Goal: Task Accomplishment & Management: Use online tool/utility

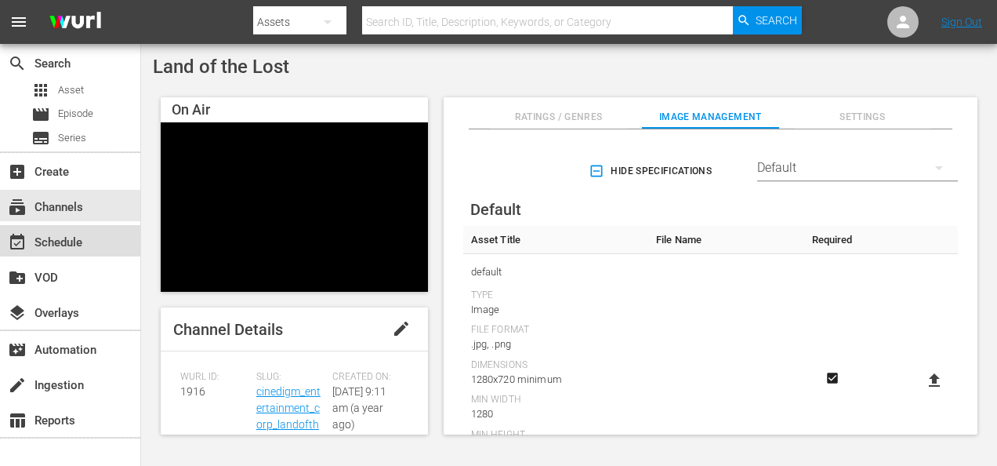
click at [63, 245] on div "event_available Schedule" at bounding box center [44, 240] width 88 height 14
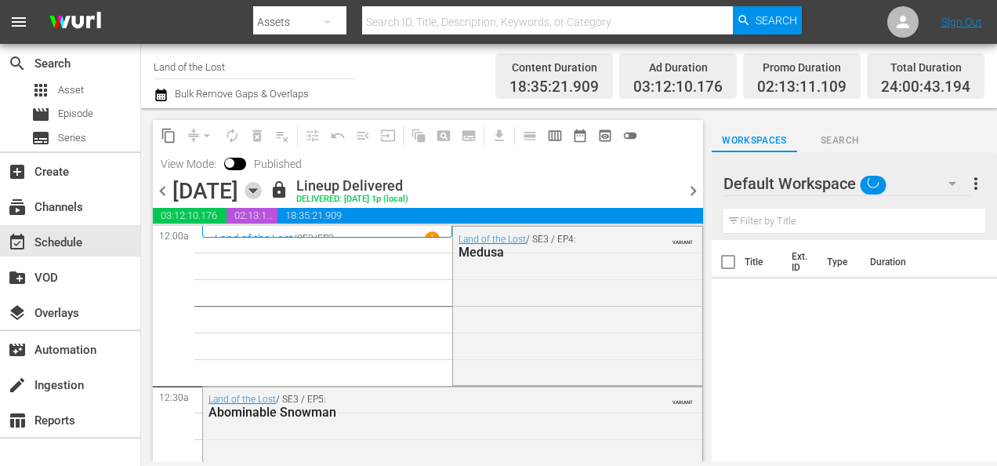
click at [256, 190] on icon "button" at bounding box center [252, 191] width 7 height 4
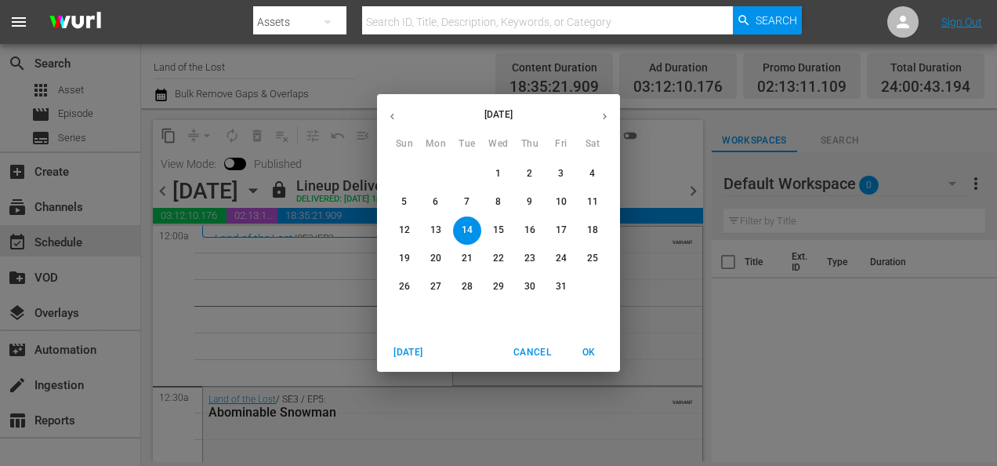
click at [556, 291] on p "31" at bounding box center [561, 286] width 11 height 13
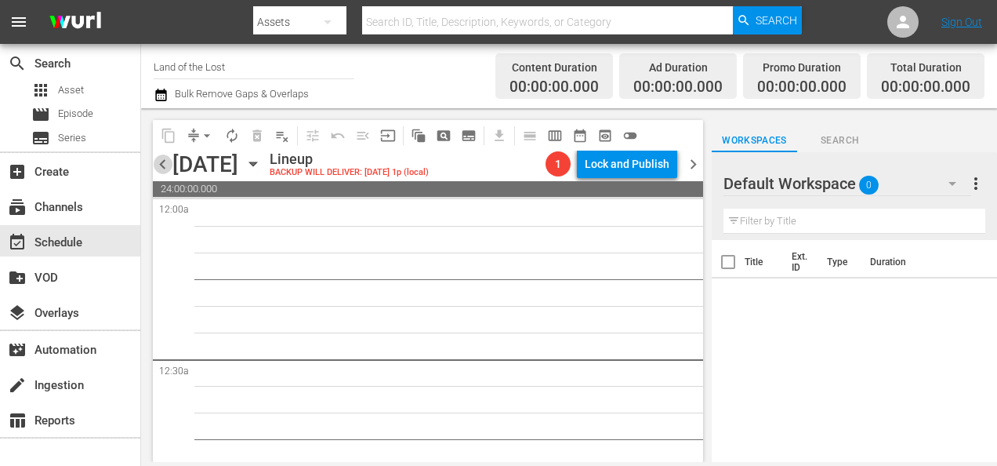
click at [160, 163] on span "chevron_left" at bounding box center [163, 164] width 20 height 20
click at [162, 168] on span "chevron_left" at bounding box center [163, 164] width 20 height 20
click at [83, 209] on div "subscriptions Channels" at bounding box center [44, 205] width 88 height 14
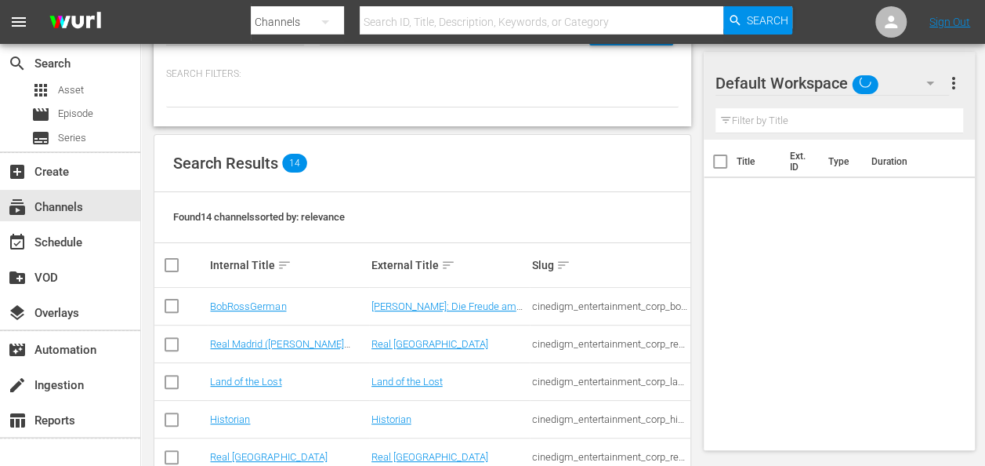
scroll to position [157, 0]
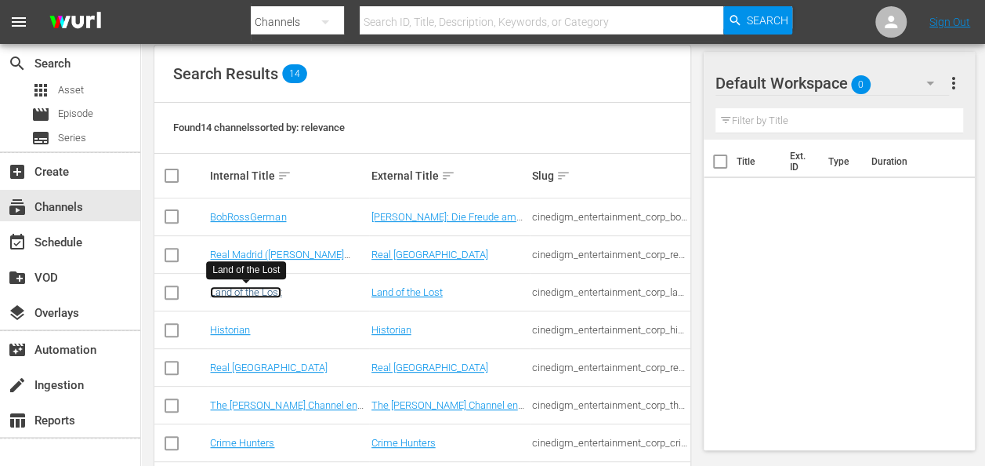
click at [249, 296] on link "Land of the Lost" at bounding box center [245, 292] width 71 height 12
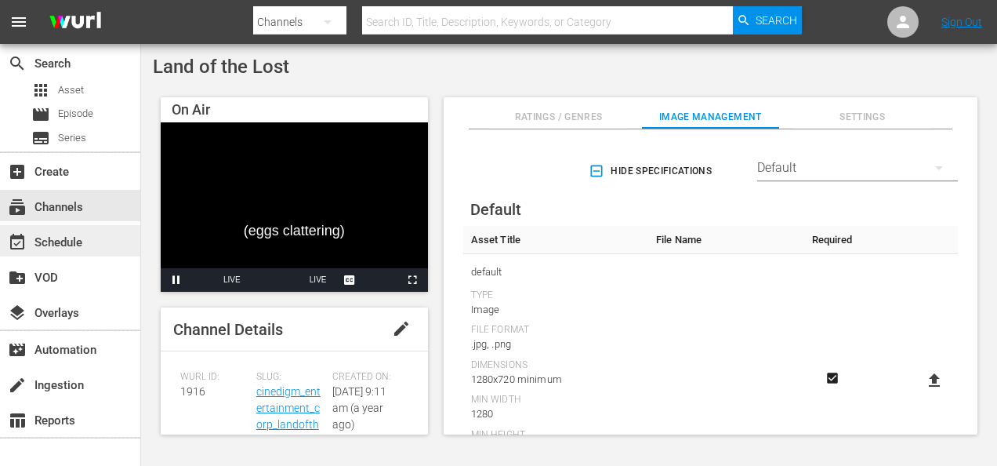
click at [64, 245] on div "event_available Schedule" at bounding box center [44, 240] width 88 height 14
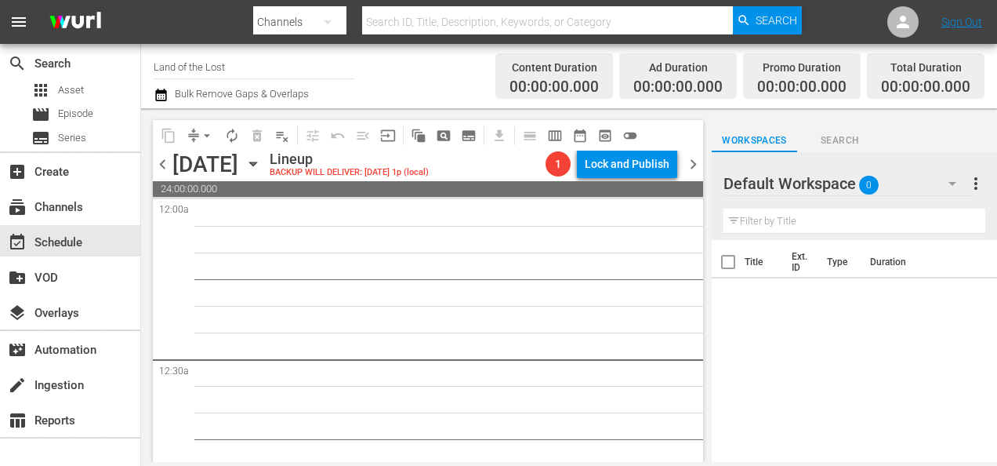
click at [157, 165] on span "chevron_left" at bounding box center [163, 164] width 20 height 20
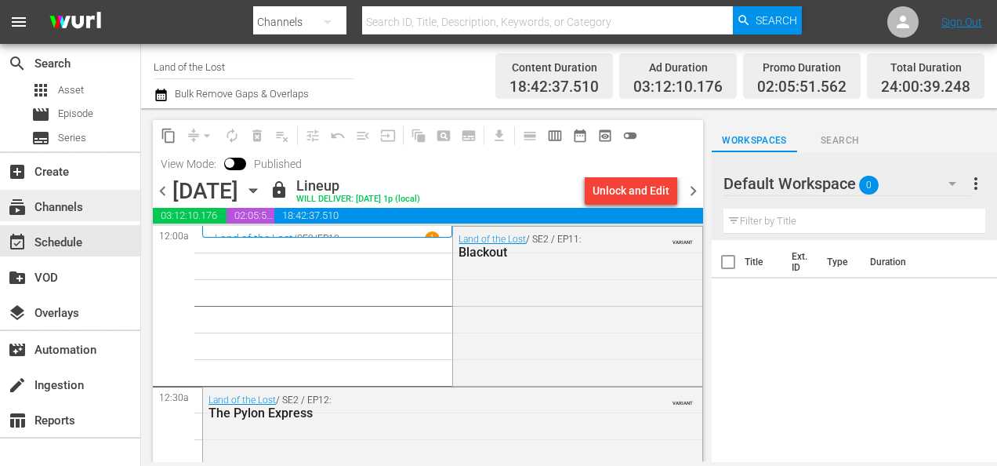
click at [67, 208] on div "subscriptions Channels" at bounding box center [44, 205] width 88 height 14
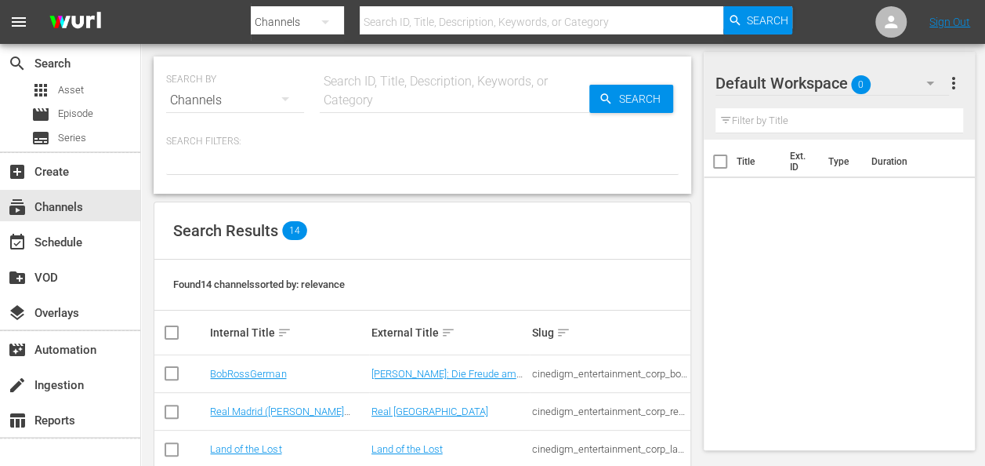
scroll to position [392, 0]
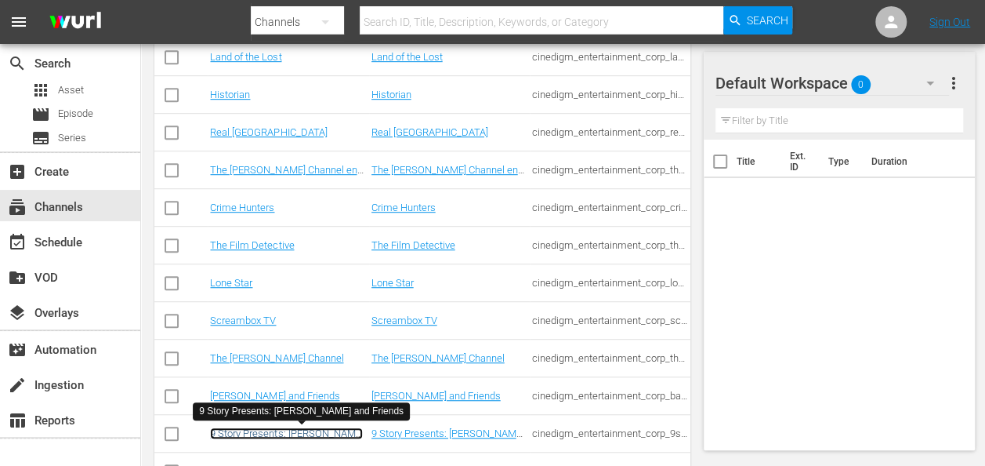
click at [264, 430] on link "9 Story Presents: [PERSON_NAME] and Friends" at bounding box center [286, 439] width 153 height 24
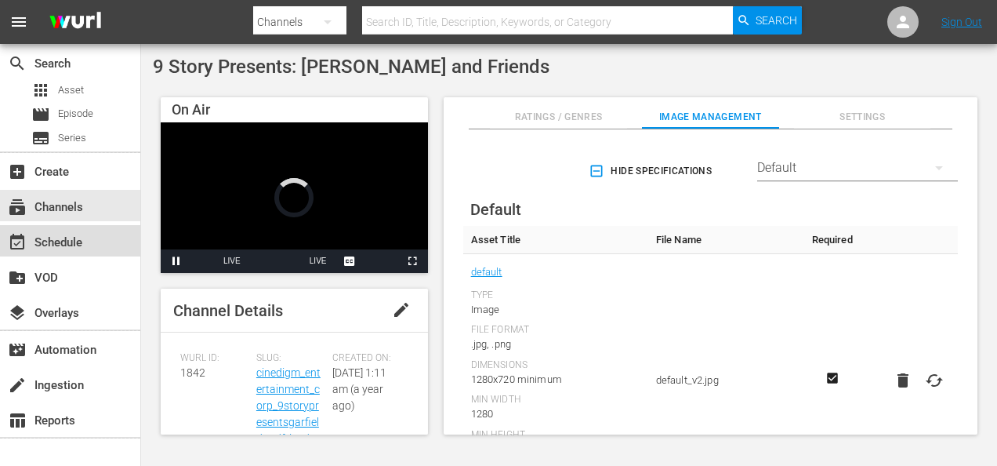
click at [46, 240] on div "event_available Schedule" at bounding box center [44, 240] width 88 height 14
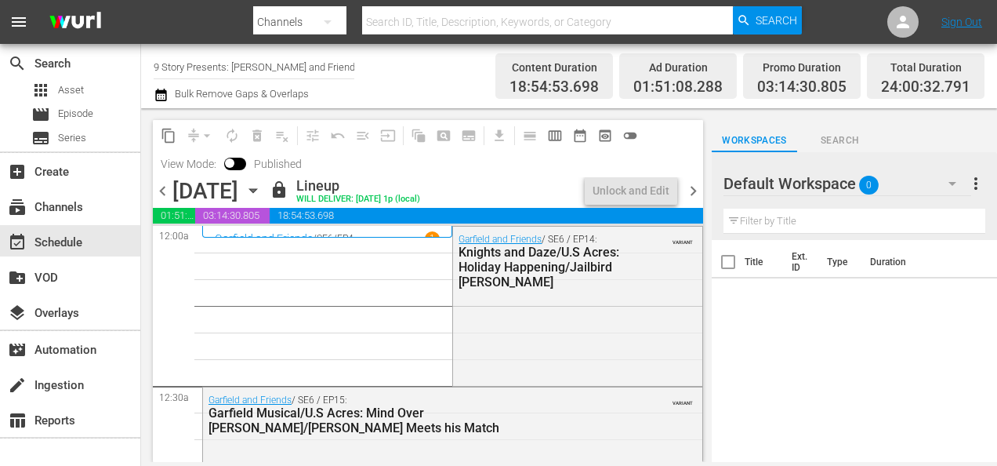
click at [698, 192] on span "chevron_right" at bounding box center [694, 191] width 20 height 20
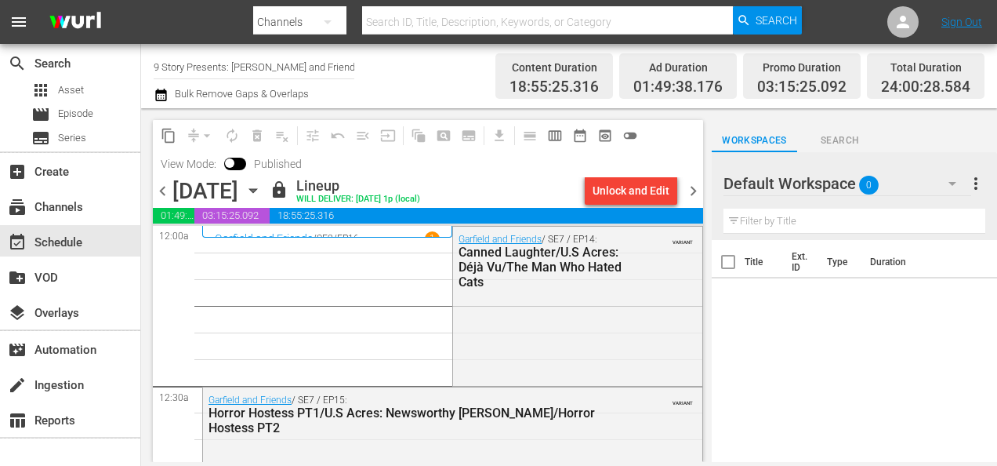
click at [694, 190] on span "chevron_right" at bounding box center [694, 191] width 20 height 20
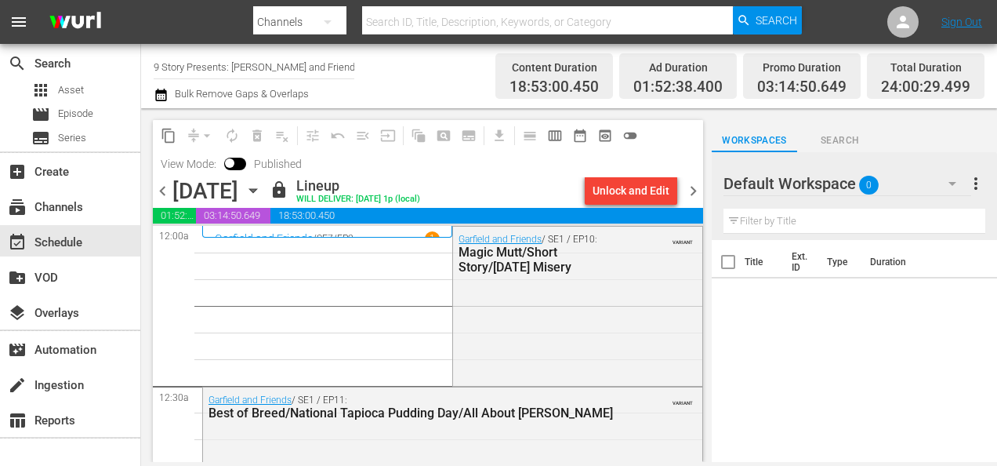
click at [695, 188] on span "chevron_right" at bounding box center [694, 191] width 20 height 20
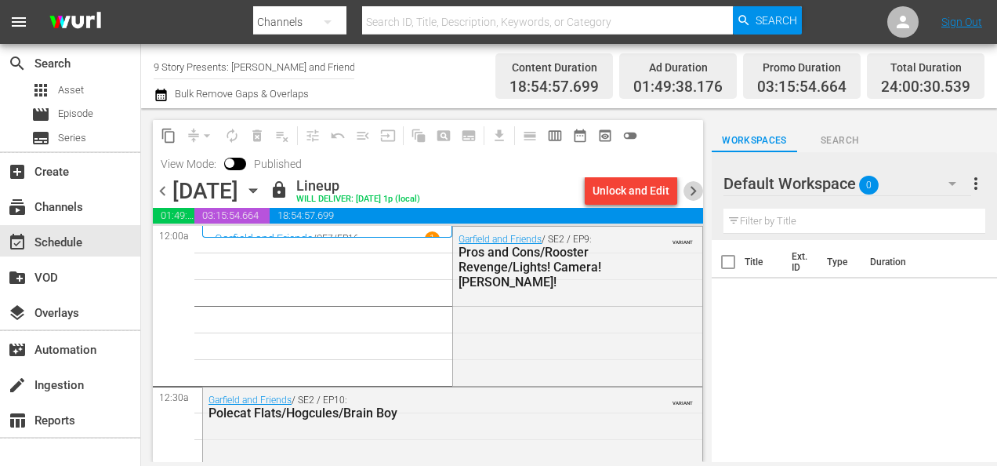
click at [696, 190] on span "chevron_right" at bounding box center [694, 191] width 20 height 20
click at [696, 191] on span "chevron_right" at bounding box center [694, 191] width 20 height 20
click at [696, 193] on span "chevron_right" at bounding box center [694, 191] width 20 height 20
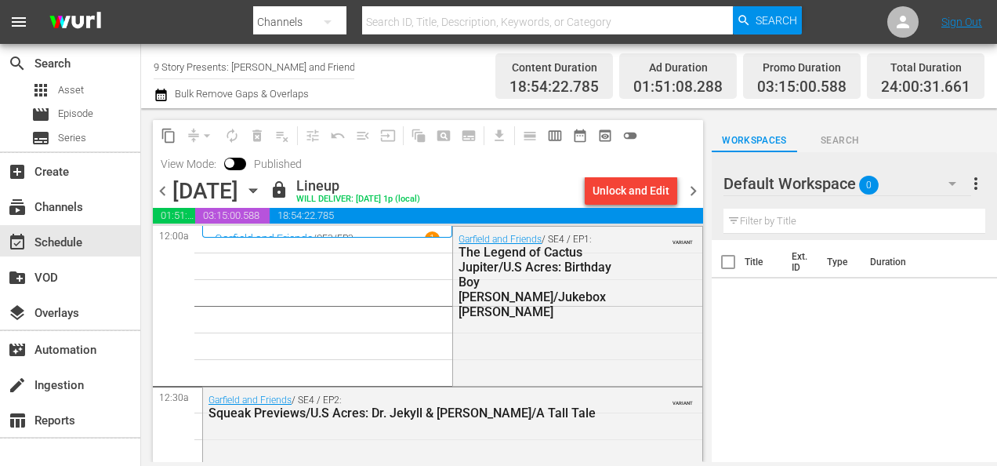
click at [697, 190] on span "chevron_right" at bounding box center [694, 191] width 20 height 20
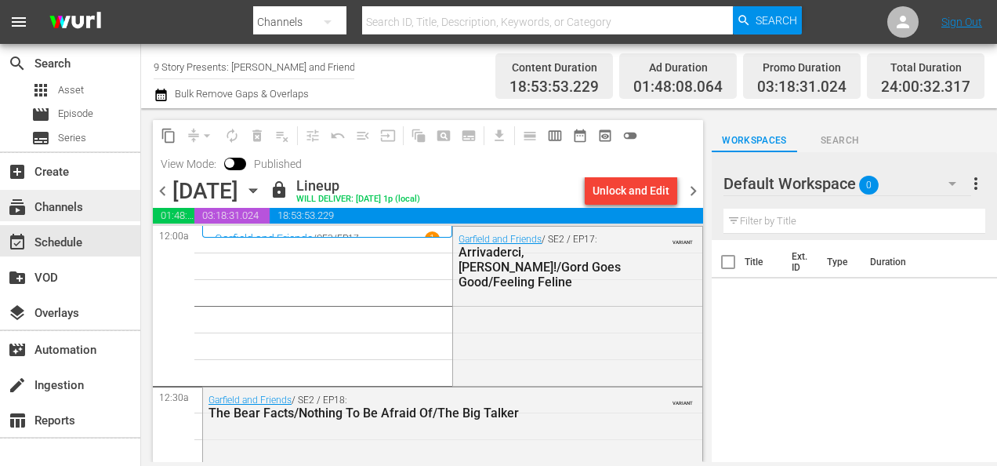
click at [80, 202] on div "subscriptions Channels" at bounding box center [44, 205] width 88 height 14
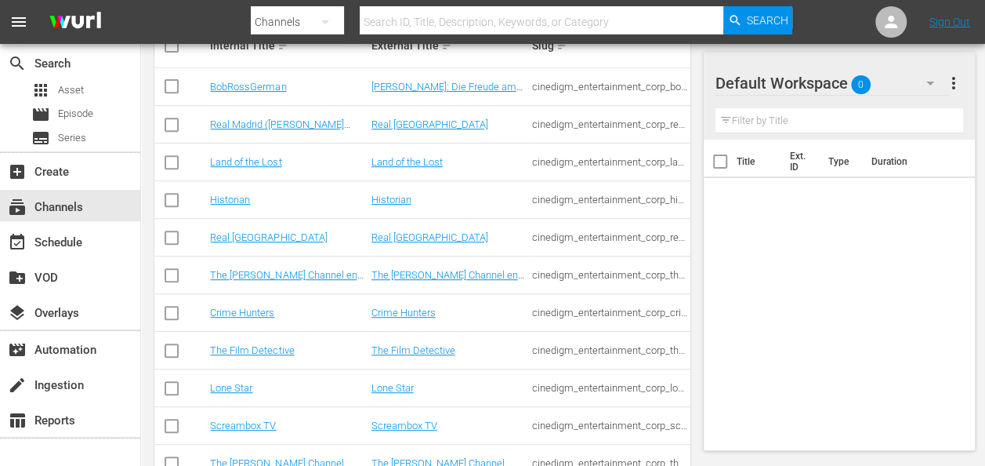
scroll to position [209, 0]
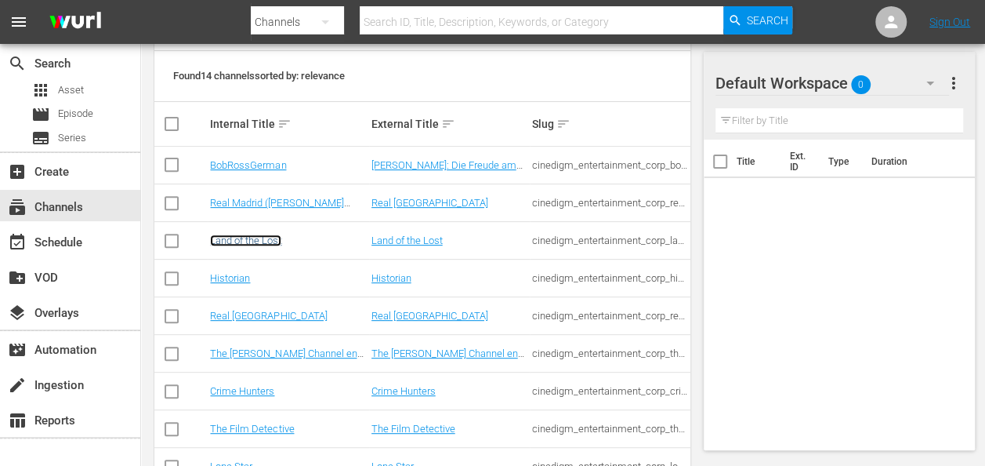
click at [252, 243] on link "Land of the Lost" at bounding box center [245, 240] width 71 height 12
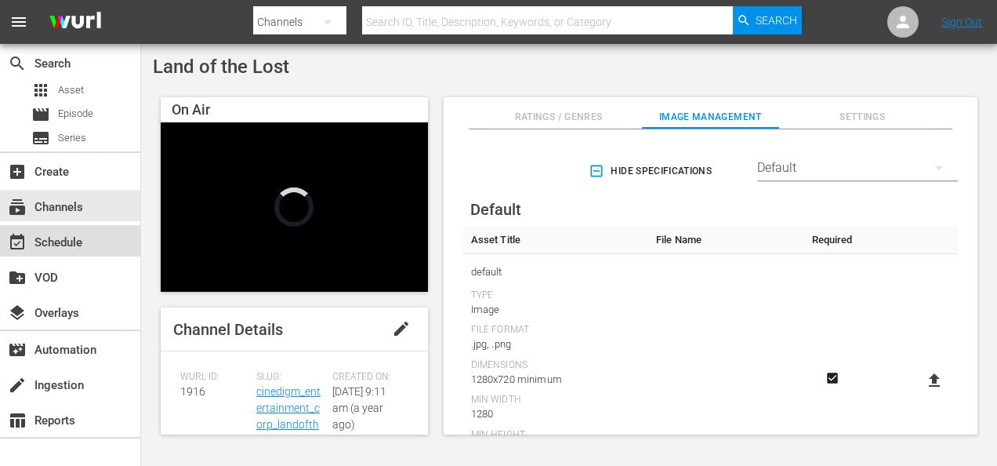
click at [80, 243] on div "event_available Schedule" at bounding box center [44, 240] width 88 height 14
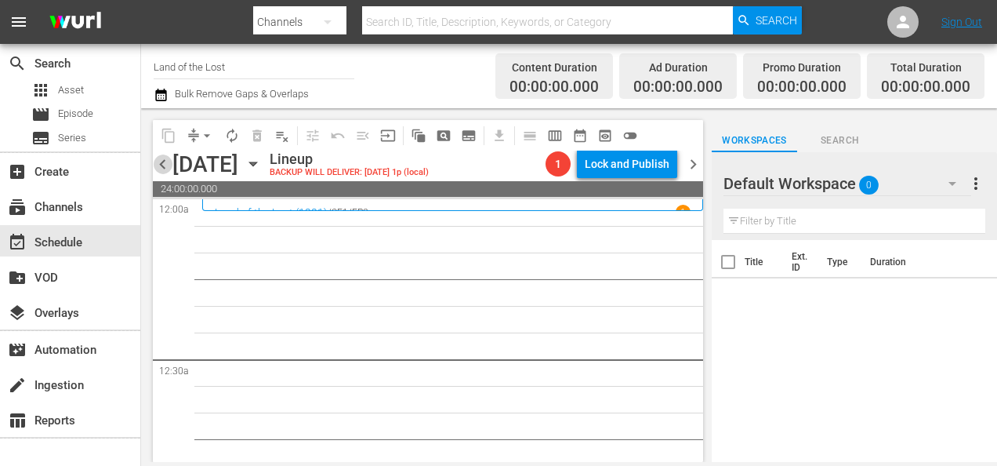
click at [164, 163] on span "chevron_left" at bounding box center [163, 164] width 20 height 20
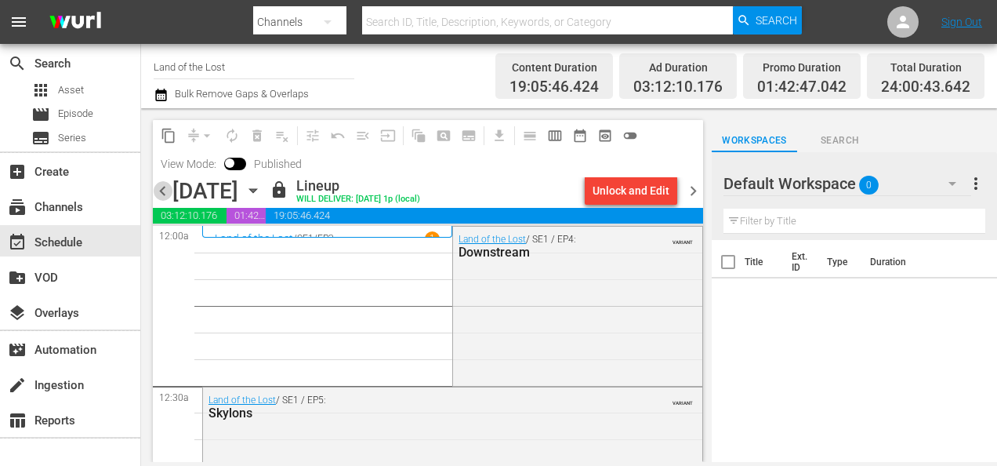
click at [163, 191] on span "chevron_left" at bounding box center [163, 191] width 20 height 20
click at [161, 188] on span "chevron_left" at bounding box center [163, 191] width 20 height 20
click at [162, 193] on span "chevron_left" at bounding box center [163, 191] width 20 height 20
click at [165, 191] on span "chevron_left" at bounding box center [163, 191] width 20 height 20
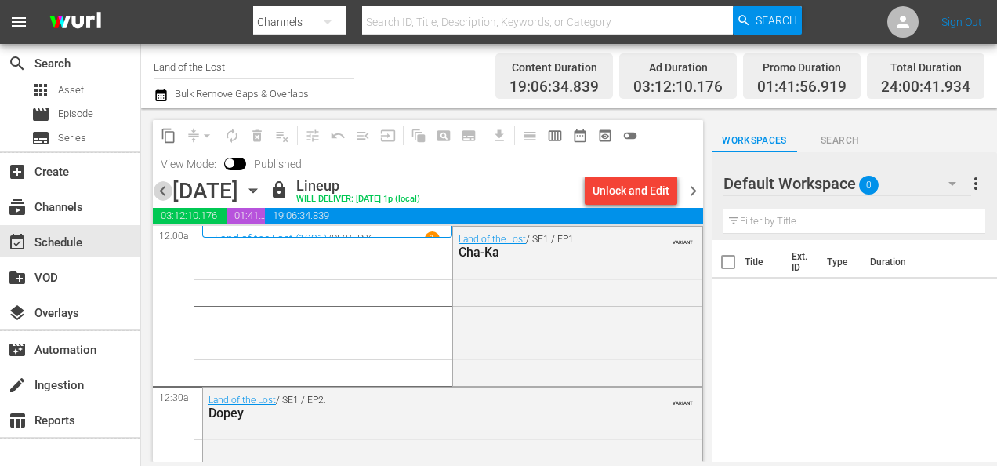
click at [165, 190] on span "chevron_left" at bounding box center [163, 191] width 20 height 20
click at [694, 190] on span "chevron_right" at bounding box center [694, 191] width 20 height 20
click at [694, 196] on span "chevron_right" at bounding box center [694, 191] width 20 height 20
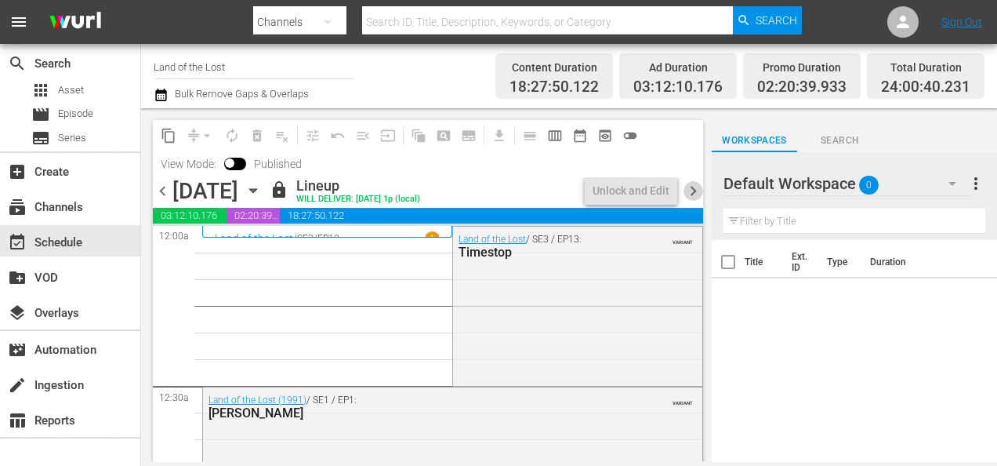
click at [697, 187] on span "chevron_right" at bounding box center [694, 191] width 20 height 20
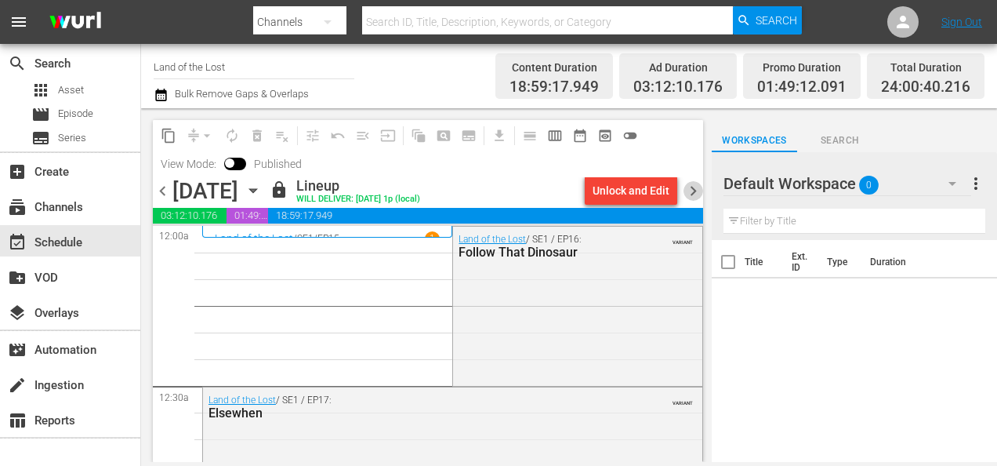
click at [692, 193] on span "chevron_right" at bounding box center [694, 191] width 20 height 20
click at [691, 192] on span "chevron_right" at bounding box center [694, 191] width 20 height 20
click at [699, 188] on span "chevron_right" at bounding box center [694, 191] width 20 height 20
click at [695, 192] on span "chevron_right" at bounding box center [694, 191] width 20 height 20
click at [693, 193] on span "chevron_right" at bounding box center [694, 191] width 20 height 20
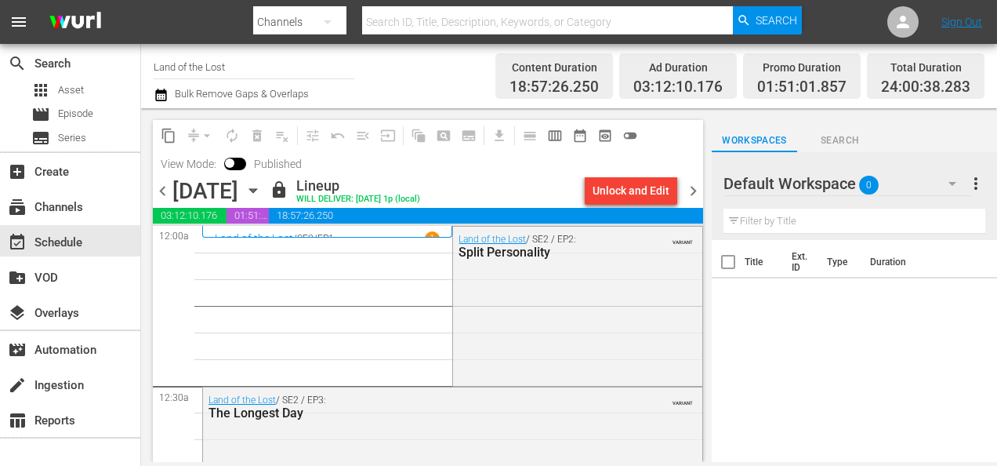
click at [696, 188] on span "chevron_right" at bounding box center [694, 191] width 20 height 20
click at [696, 191] on span "chevron_right" at bounding box center [694, 191] width 20 height 20
click at [694, 195] on span "chevron_right" at bounding box center [694, 191] width 20 height 20
click at [693, 191] on span "chevron_right" at bounding box center [694, 191] width 20 height 20
click at [694, 187] on span "chevron_right" at bounding box center [694, 191] width 20 height 20
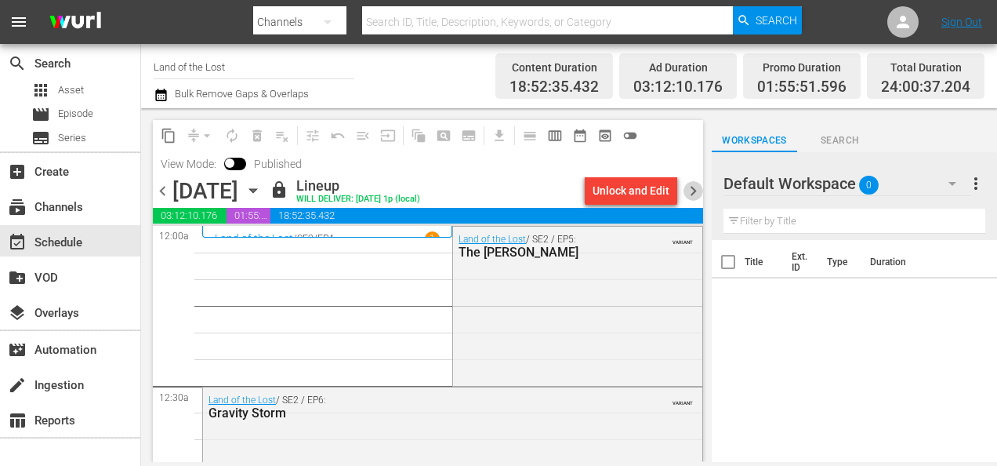
click at [695, 188] on span "chevron_right" at bounding box center [694, 191] width 20 height 20
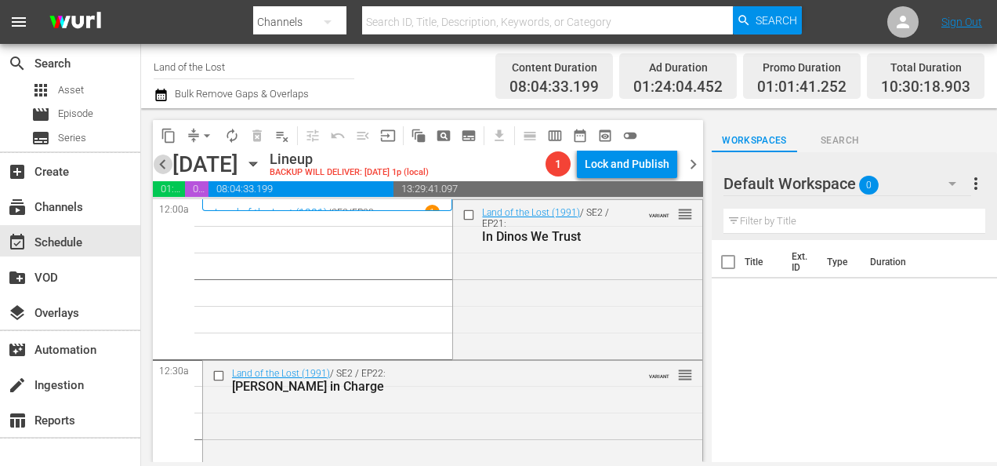
click at [165, 165] on span "chevron_left" at bounding box center [163, 164] width 20 height 20
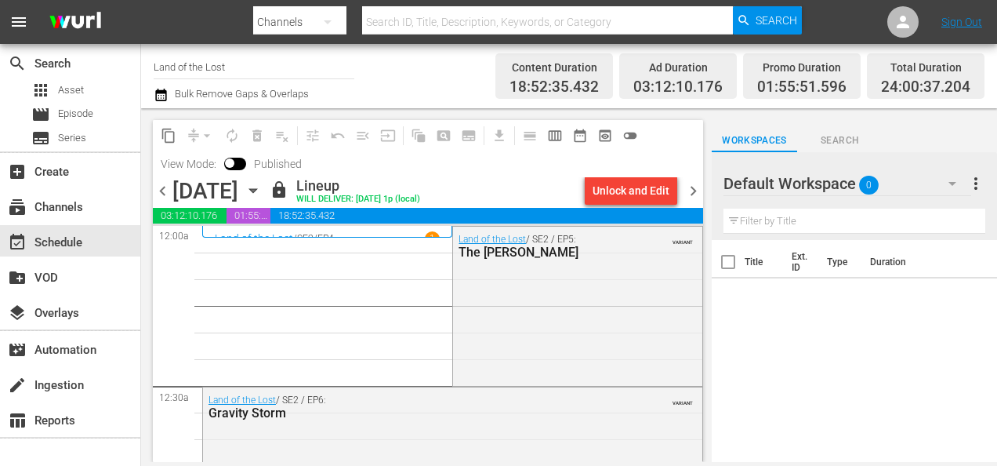
drag, startPoint x: 556, startPoint y: 314, endPoint x: 560, endPoint y: 291, distance: 23.2
click at [556, 312] on div "Land of the Lost / SE2 / EP5: The [PERSON_NAME] VARIANT" at bounding box center [577, 305] width 248 height 156
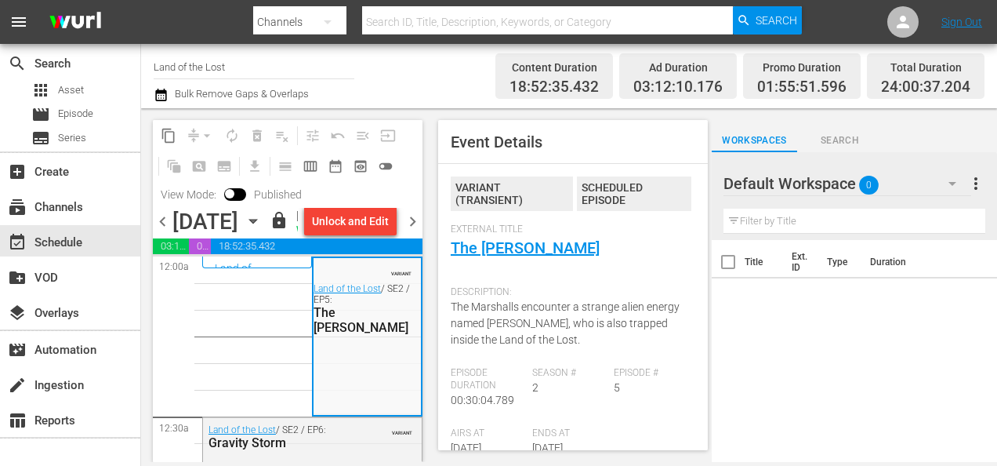
click at [970, 22] on link "Sign Out" at bounding box center [961, 22] width 41 height 13
